Goal: Information Seeking & Learning: Learn about a topic

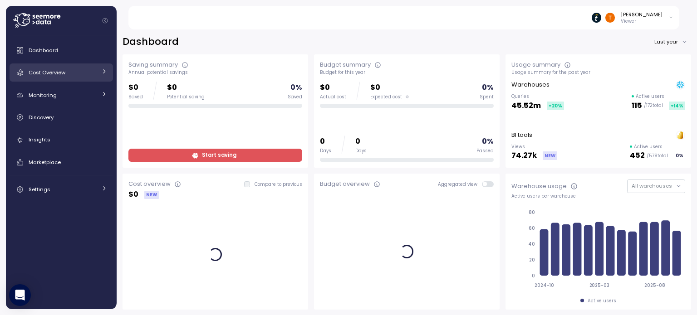
click at [100, 77] on link "Cost Overview" at bounding box center [61, 73] width 103 height 18
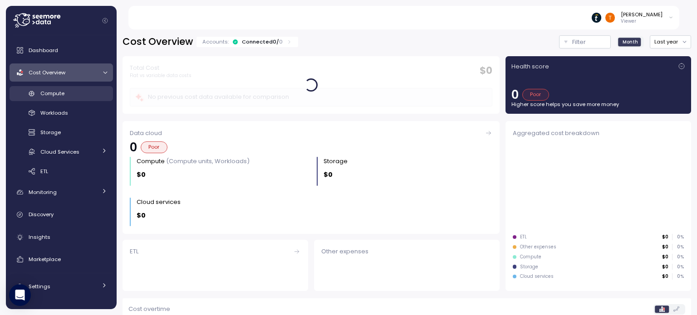
click at [103, 98] on link "Compute" at bounding box center [61, 93] width 103 height 15
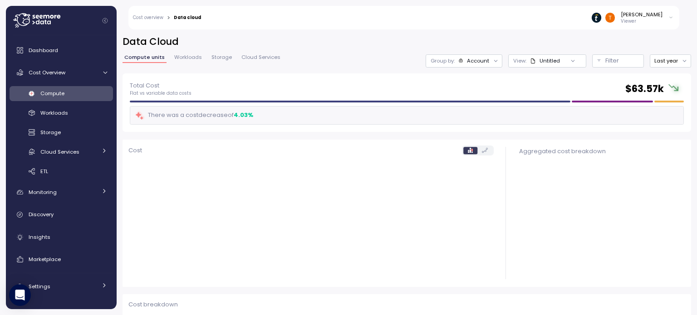
click at [614, 90] on div "Total Cost Flat vs variable data costs $ 63.57k" at bounding box center [407, 89] width 554 height 16
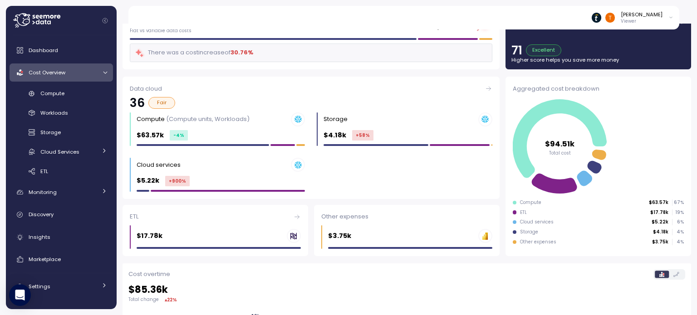
scroll to position [182, 0]
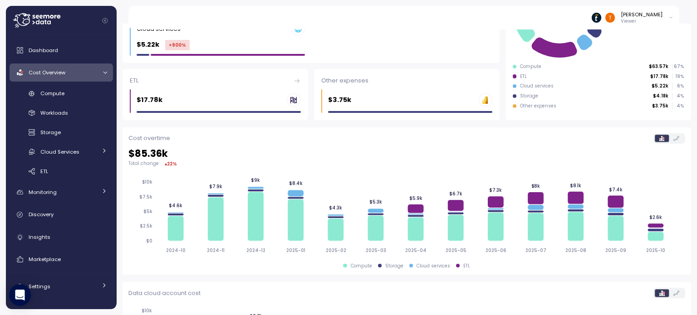
click at [673, 132] on div "Cost overtime $ 85.36k Total change ▴ 22 % 2024-10 2024-11 2024-12 2025-01 2025…" at bounding box center [407, 201] width 569 height 147
click at [673, 138] on icon at bounding box center [676, 138] width 6 height 5
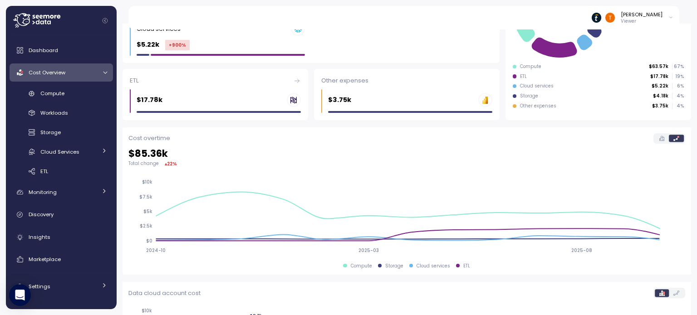
click at [655, 140] on label at bounding box center [662, 138] width 14 height 7
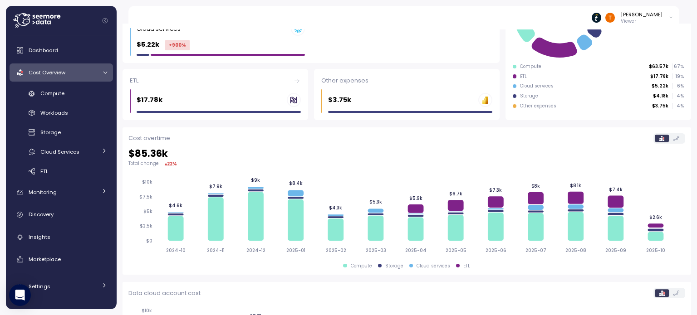
scroll to position [272, 0]
